Goal: Task Accomplishment & Management: Use online tool/utility

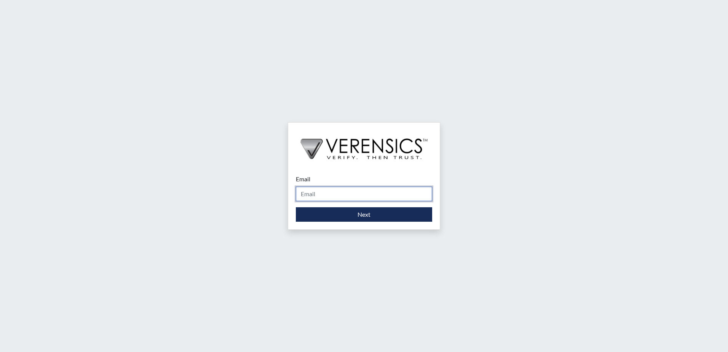
click at [346, 198] on input "Email" at bounding box center [364, 194] width 136 height 14
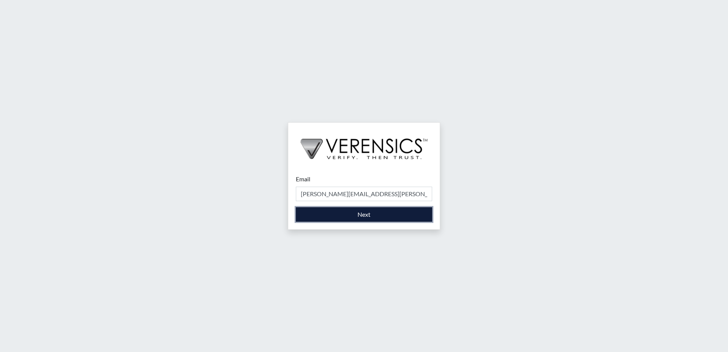
click at [357, 210] on button "Next" at bounding box center [364, 214] width 136 height 14
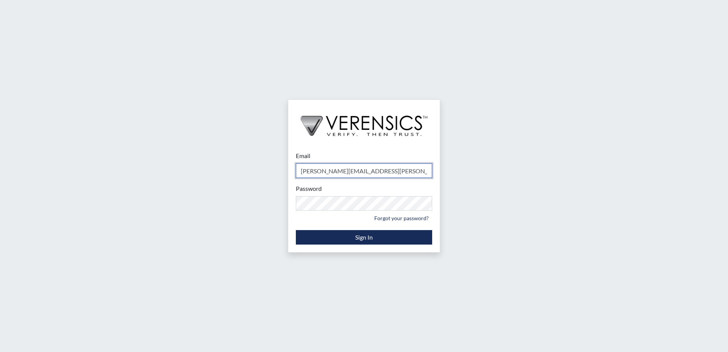
type input "[PERSON_NAME][EMAIL_ADDRESS][PERSON_NAME][DOMAIN_NAME]"
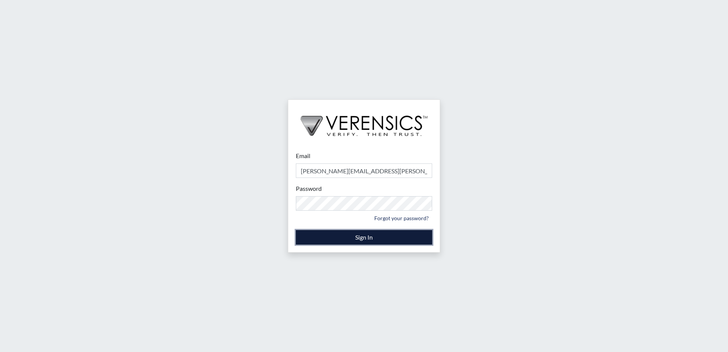
click at [377, 240] on button "Sign In" at bounding box center [364, 237] width 136 height 14
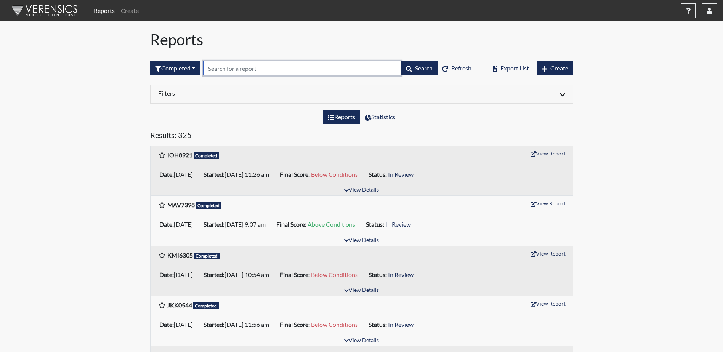
click at [238, 67] on input "text" at bounding box center [302, 68] width 198 height 14
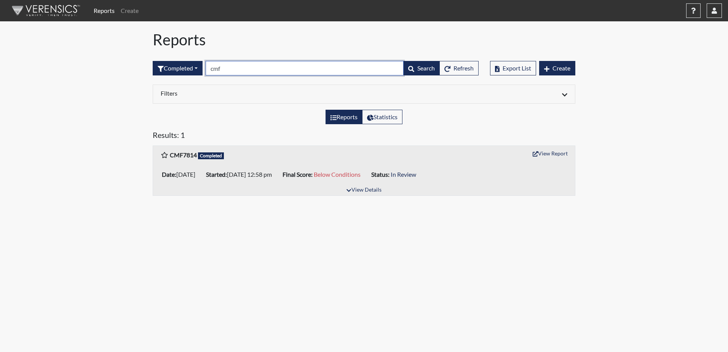
type input "cmf"
